Goal: Navigation & Orientation: Find specific page/section

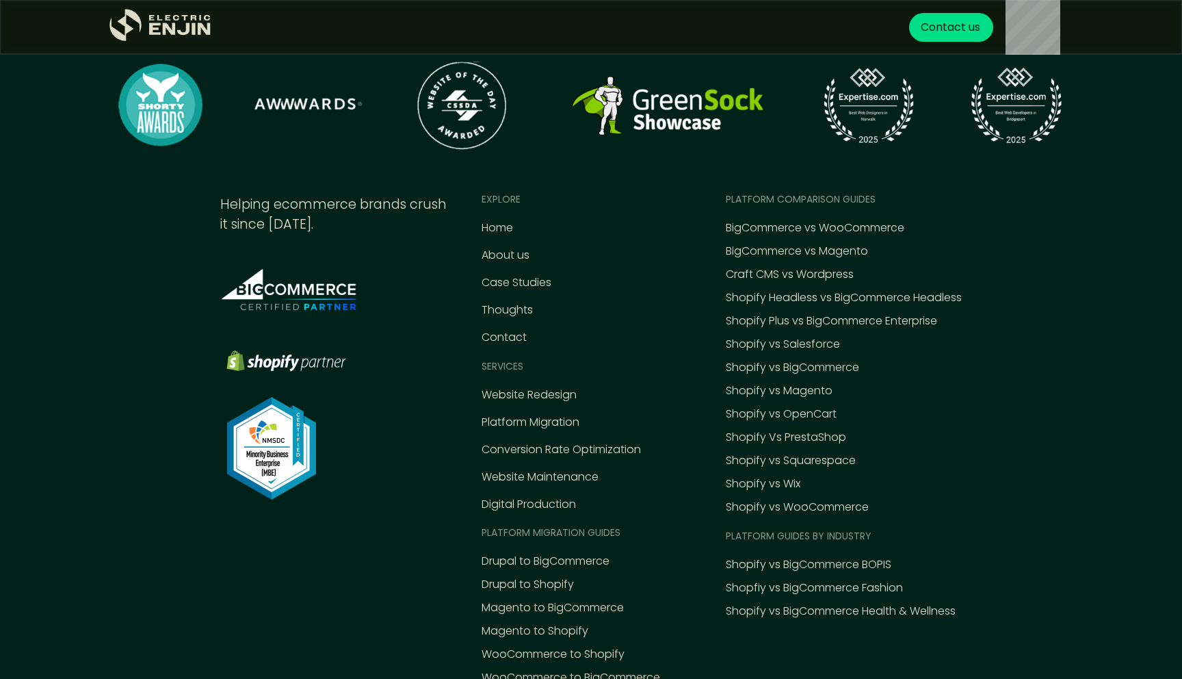
scroll to position [6357, 0]
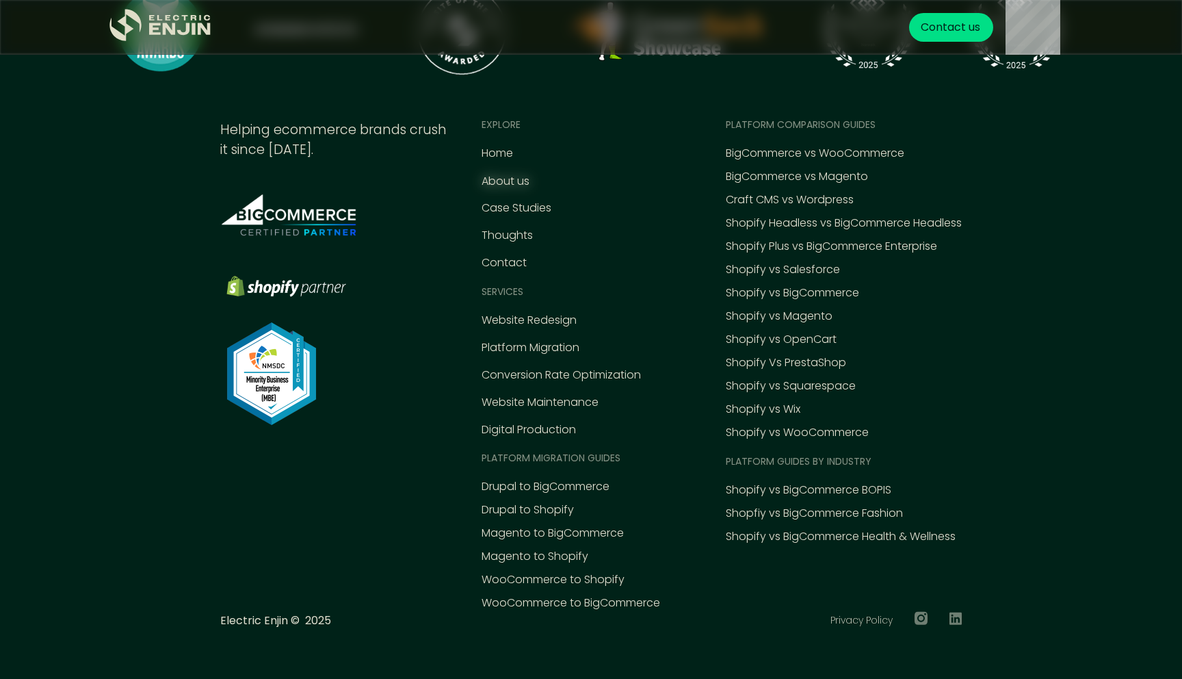
click at [517, 181] on div "About us" at bounding box center [506, 181] width 48 height 16
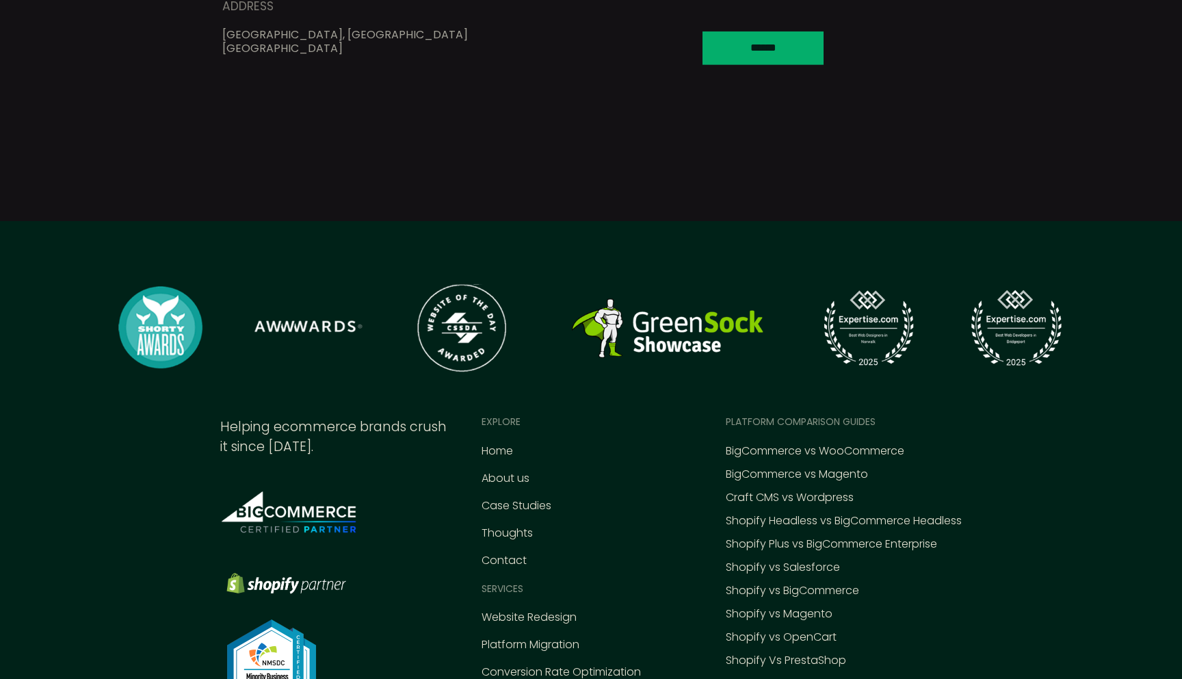
scroll to position [5844, 0]
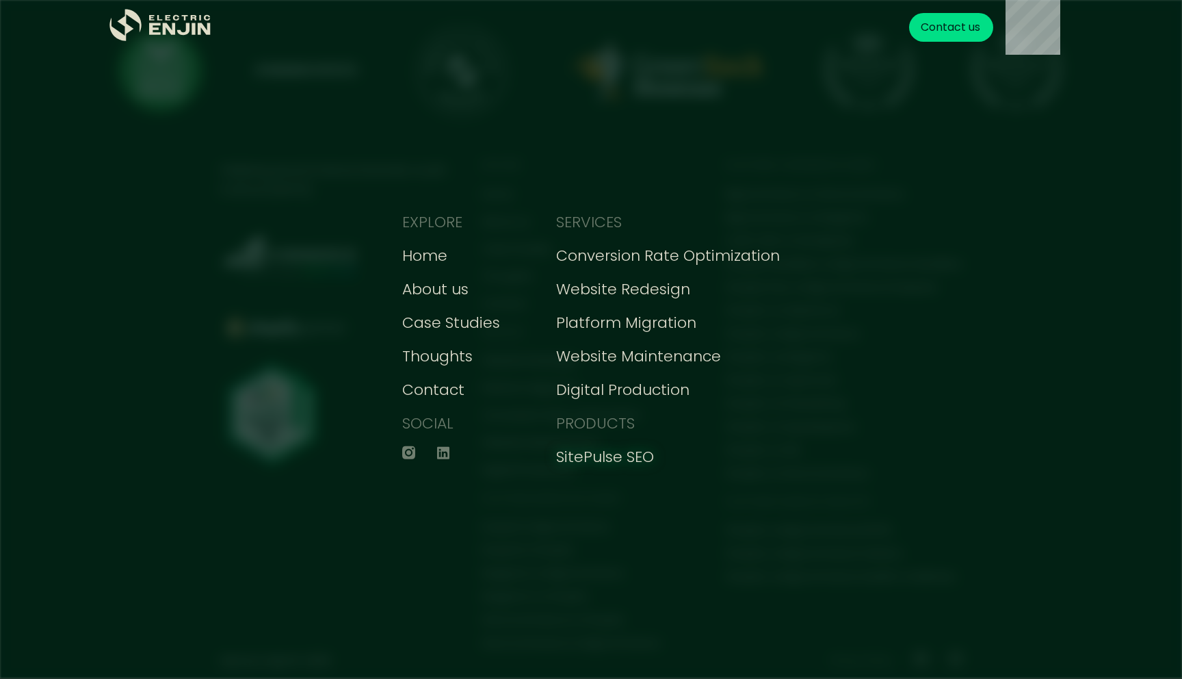
click at [640, 458] on div "SitePulse SEO" at bounding box center [605, 456] width 98 height 23
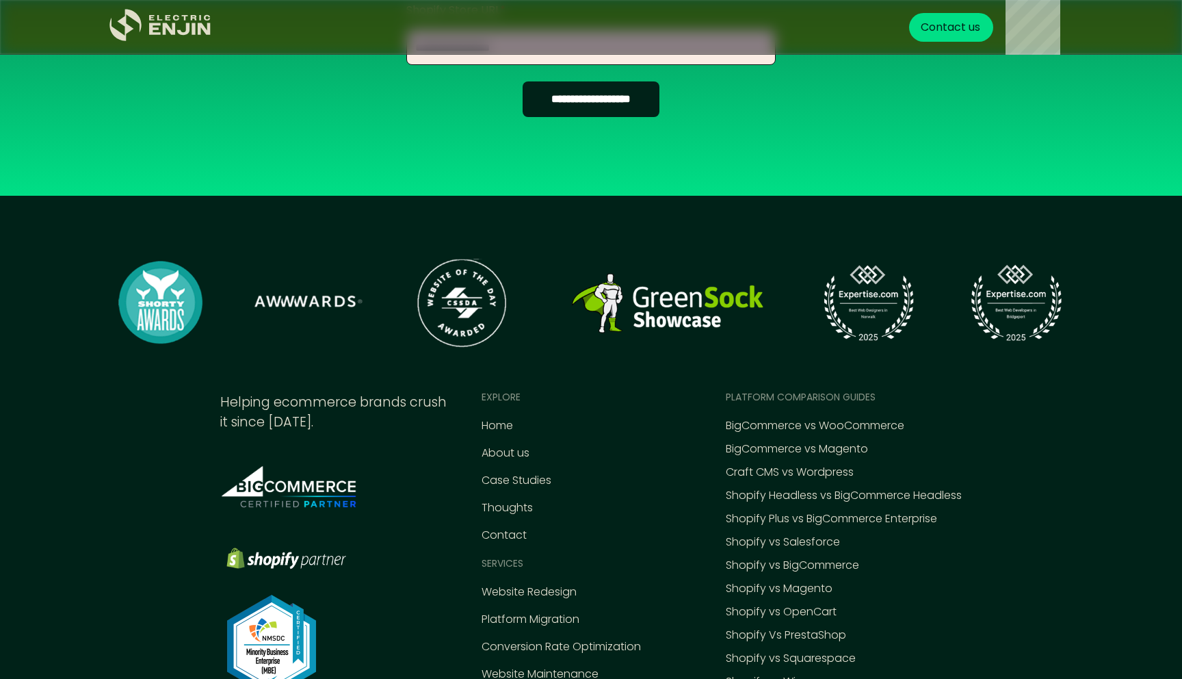
scroll to position [2019, 0]
